Goal: Information Seeking & Learning: Learn about a topic

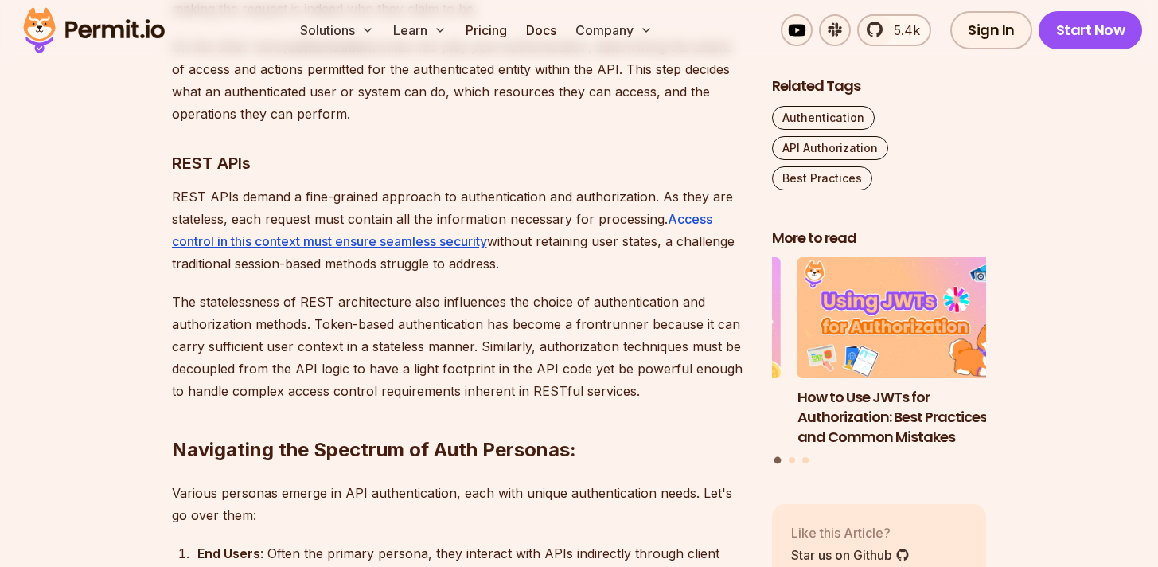
scroll to position [1307, 0]
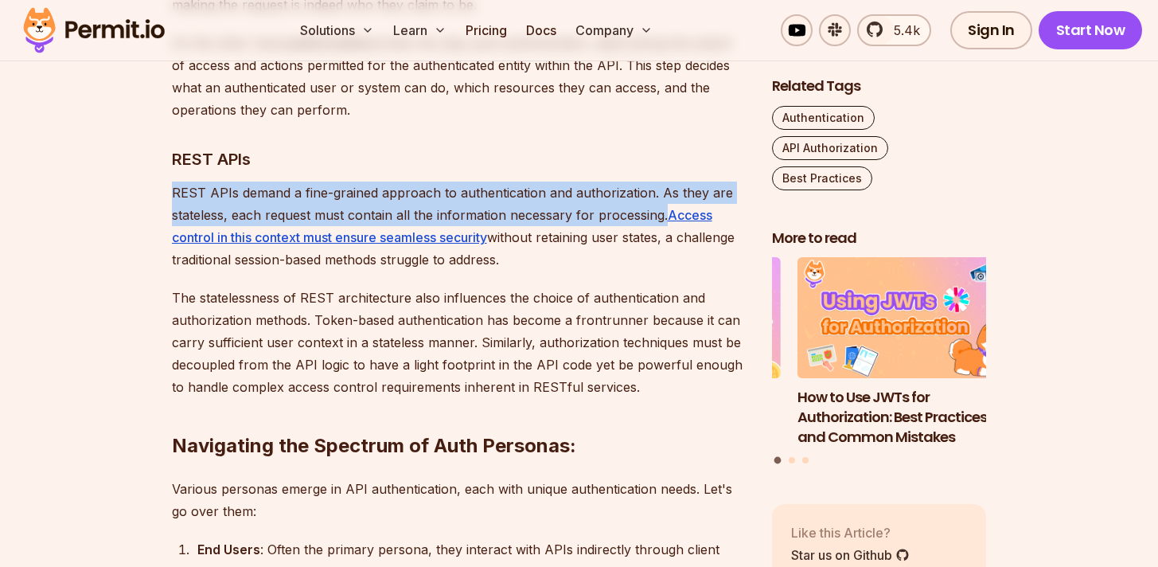
drag, startPoint x: 170, startPoint y: 189, endPoint x: 663, endPoint y: 217, distance: 494.3
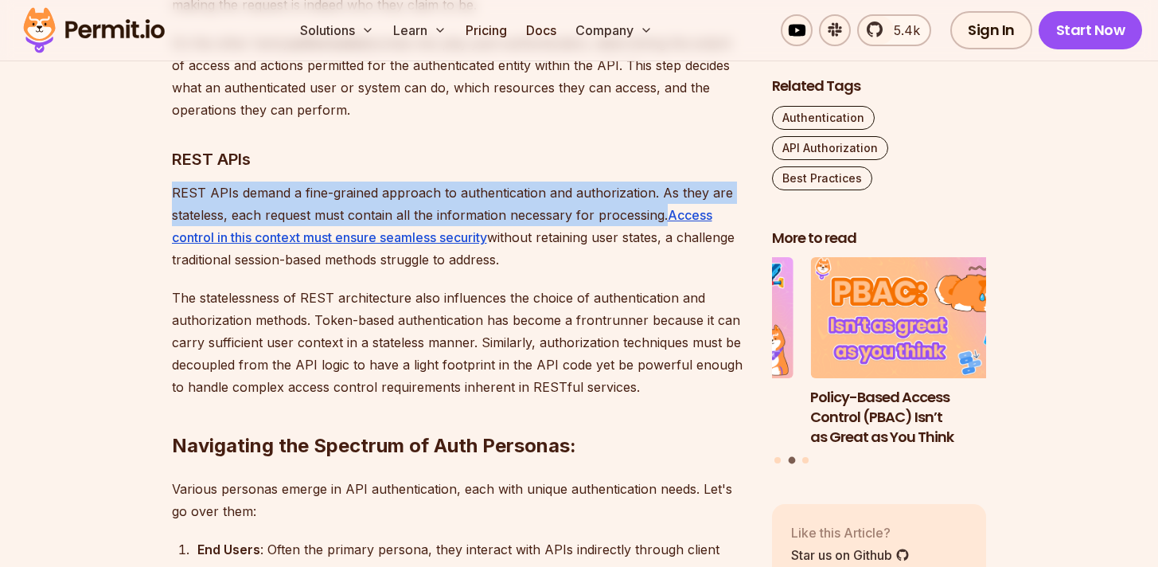
copy p "REST APIs demand a fine-grained approach to authentication and authorization. A…"
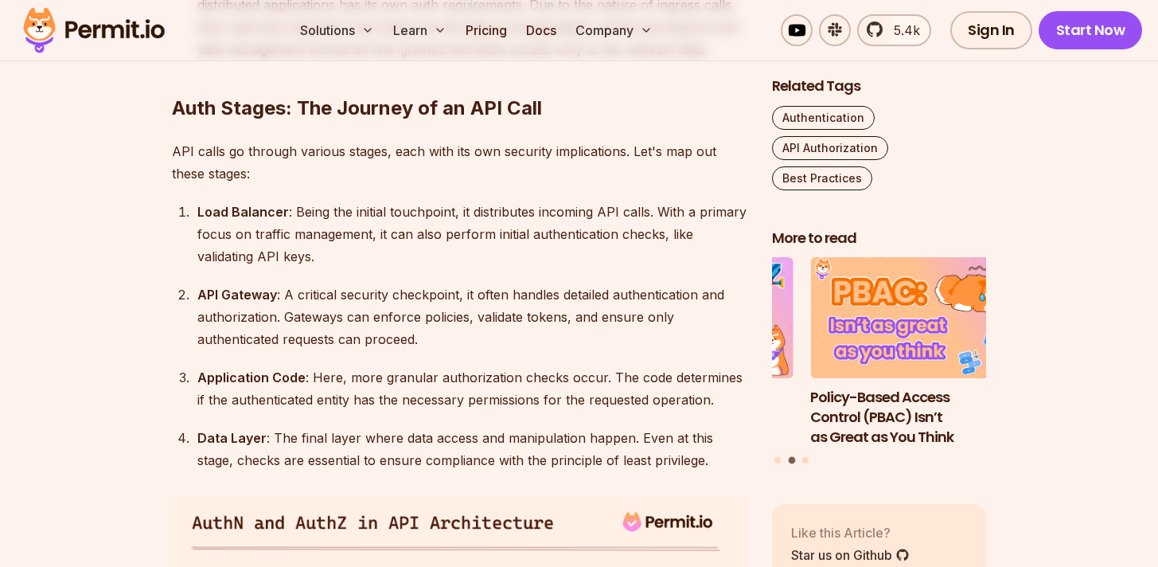
scroll to position [2125, 0]
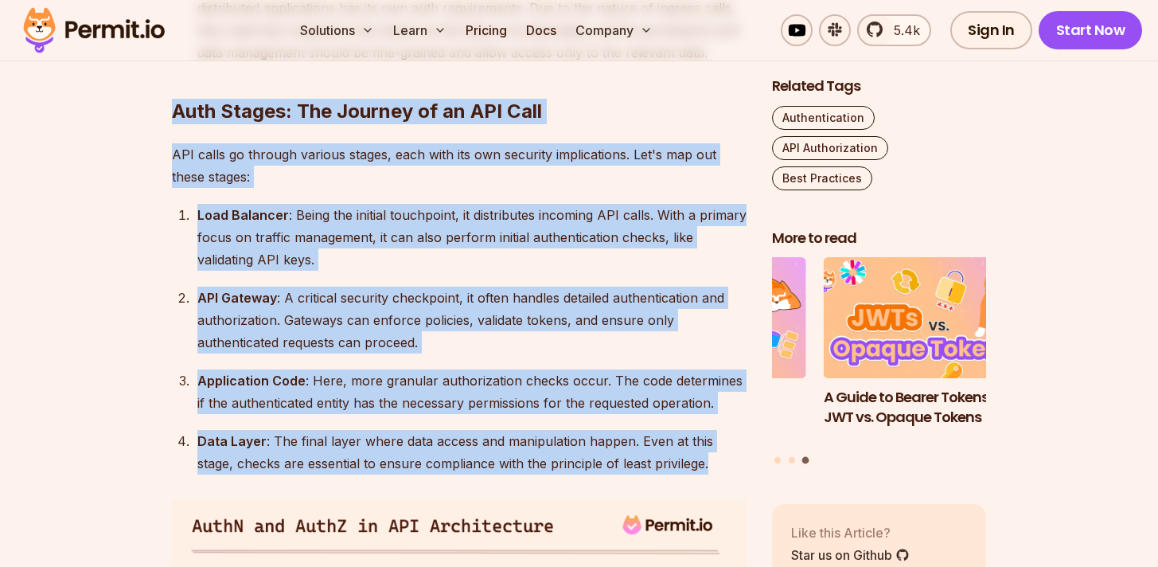
drag, startPoint x: 166, startPoint y: 106, endPoint x: 684, endPoint y: 464, distance: 630.0
copy div "Auth Stages: The Journey of an API Call API calls go through various stages, ea…"
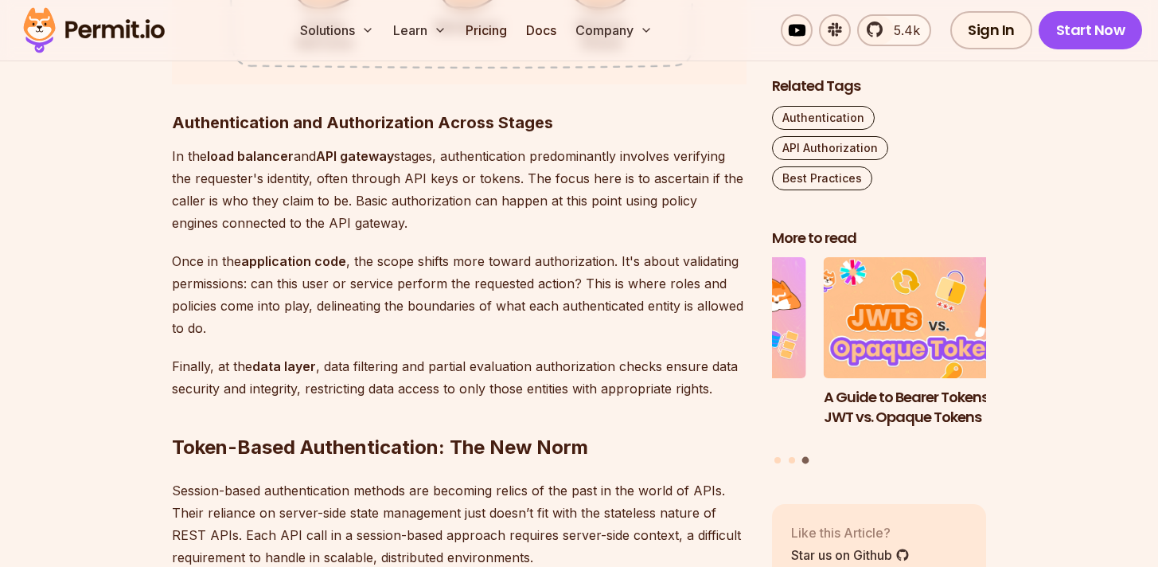
scroll to position [3210, 0]
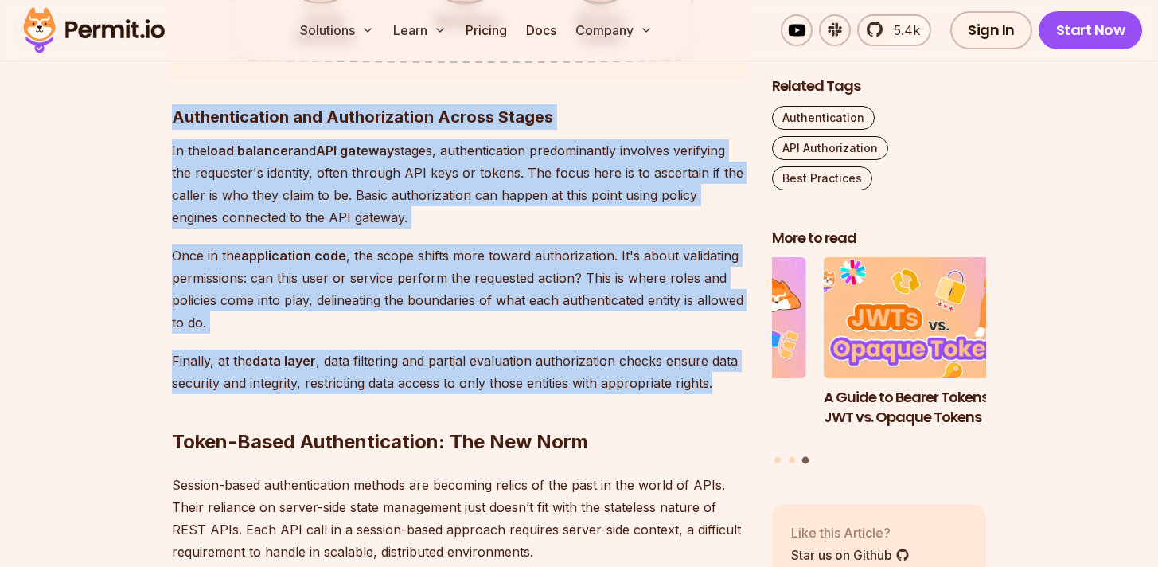
drag, startPoint x: 166, startPoint y: 119, endPoint x: 205, endPoint y: 396, distance: 279.0
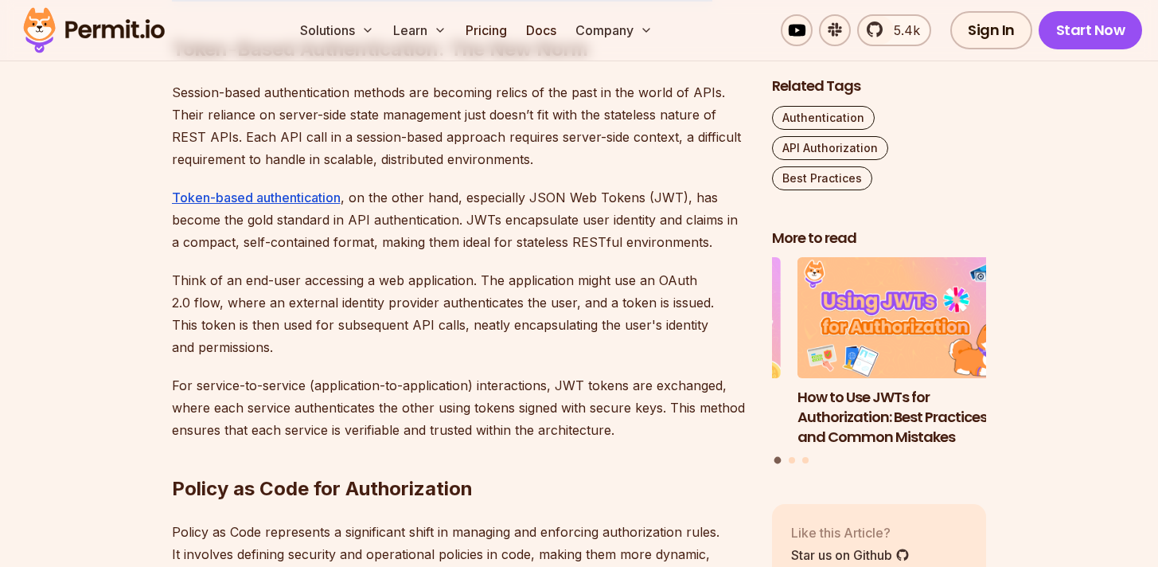
scroll to position [3605, 0]
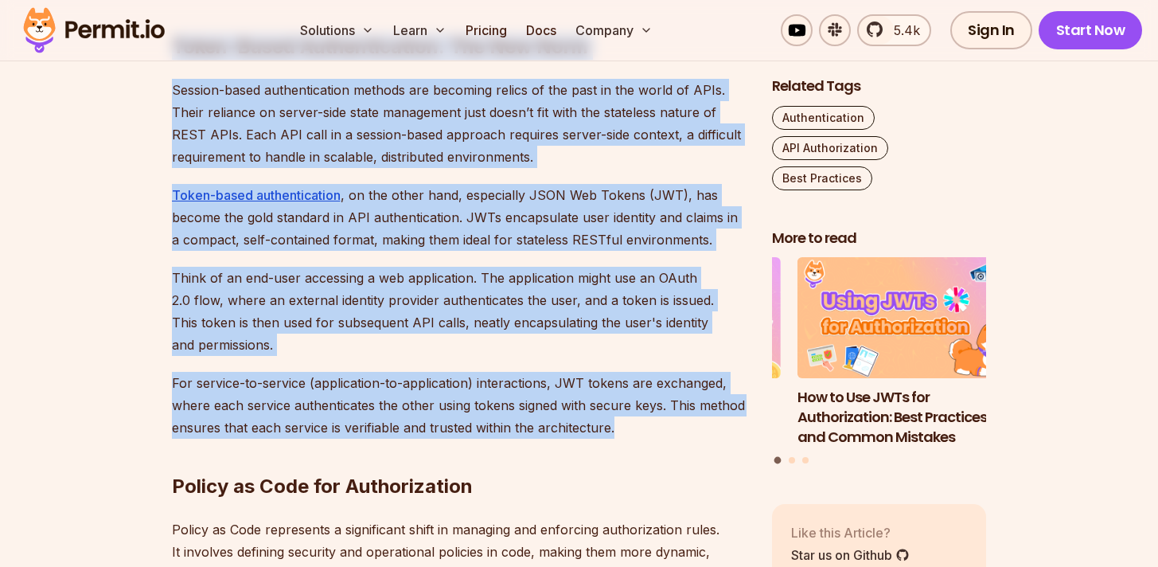
click at [623, 427] on h2 "Policy as Code for Authorization" at bounding box center [459, 454] width 575 height 89
copy div "Authentication and Authorization Across Stages In the load balancer and API gat…"
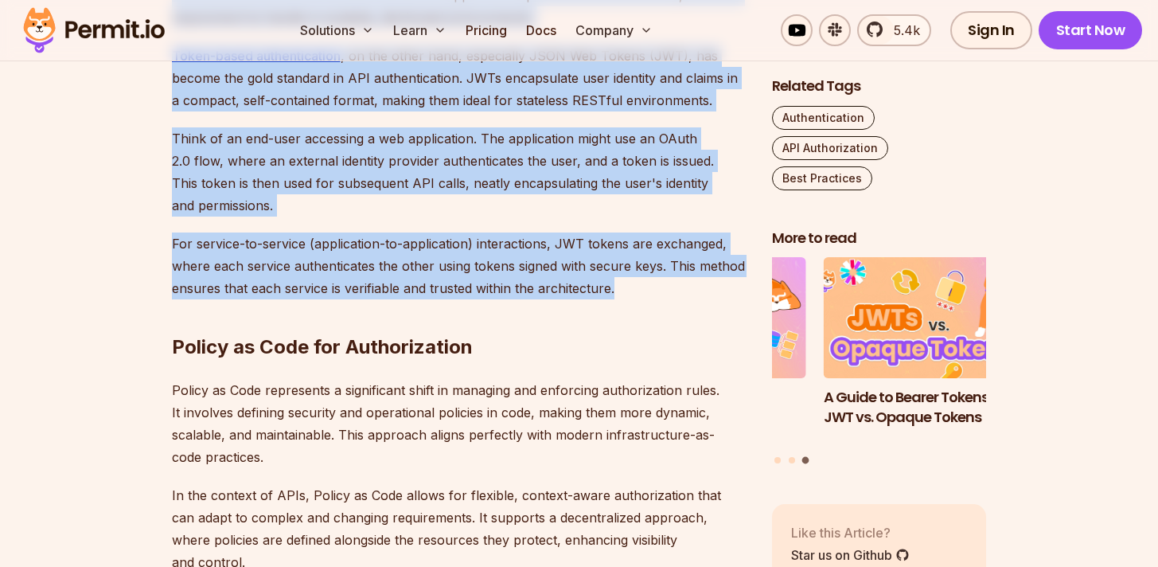
scroll to position [3761, 0]
